Goal: Complete application form

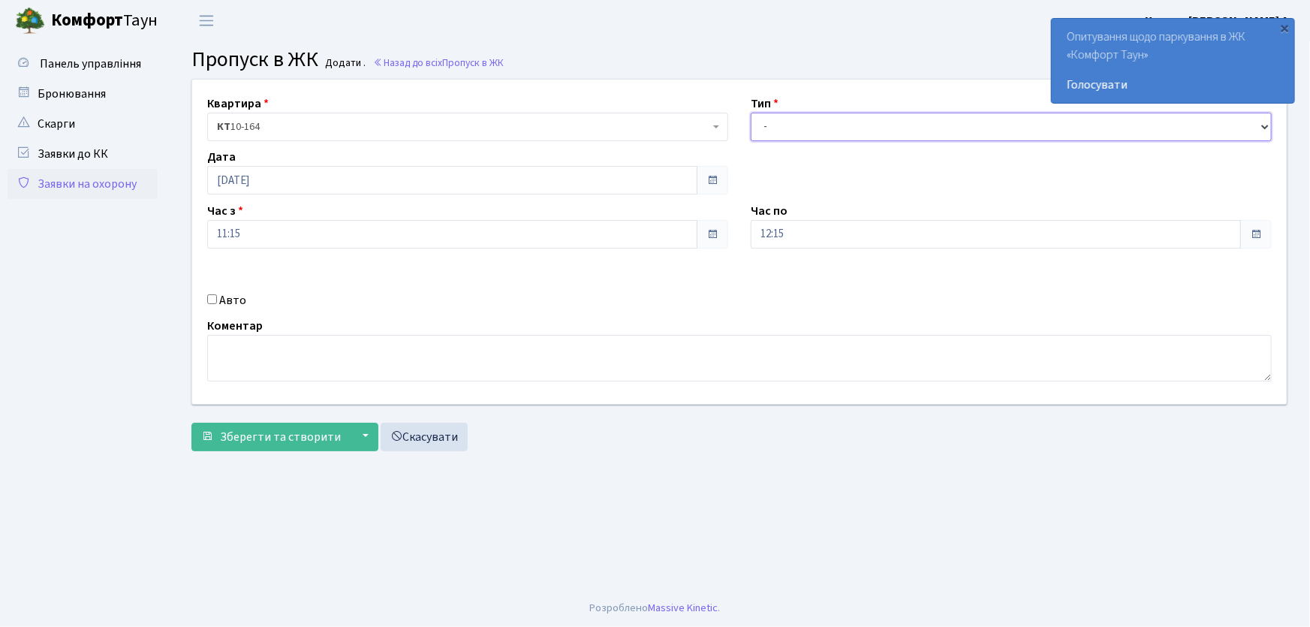
click at [772, 136] on select "- Доставка Таксі Гості Сервіс" at bounding box center [1011, 127] width 521 height 29
select select "1"
click at [751, 113] on select "- Доставка Таксі Гості Сервіс" at bounding box center [1011, 127] width 521 height 29
drag, startPoint x: 746, startPoint y: 233, endPoint x: 731, endPoint y: 233, distance: 15.0
click at [731, 233] on div "Квартира <b>КТ</b>&nbsp;&nbsp;&nbsp;&nbsp;10-164 КТ 10-164 Тип - Доставка Таксі…" at bounding box center [739, 242] width 1117 height 324
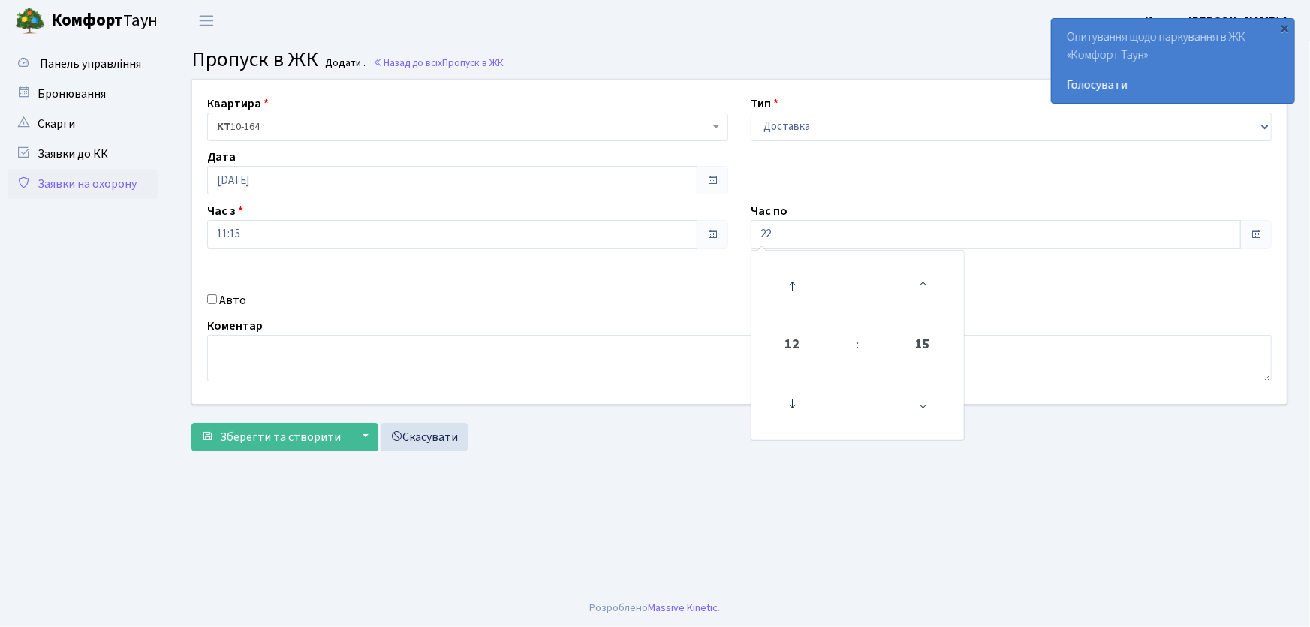
type input "22:00"
click at [212, 294] on input "Авто" at bounding box center [212, 299] width 10 height 10
checkbox input "true"
type input "АА9702ТН"
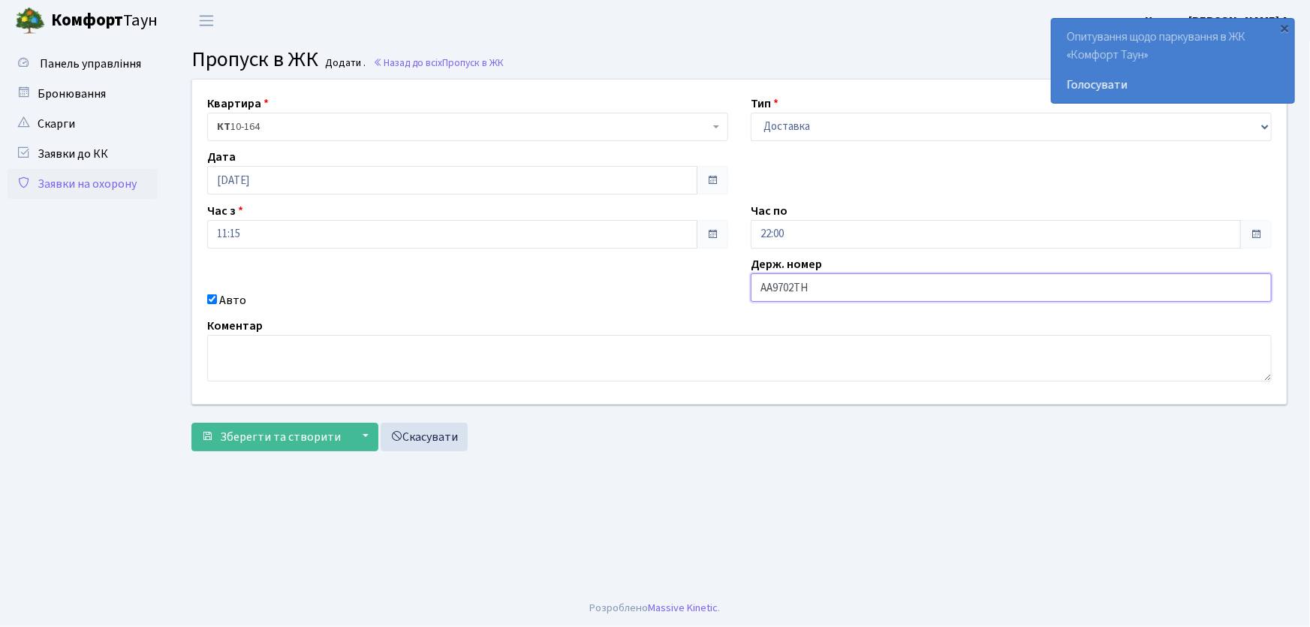
click at [191, 423] on button "Зберегти та створити" at bounding box center [270, 437] width 159 height 29
